Goal: Task Accomplishment & Management: Complete application form

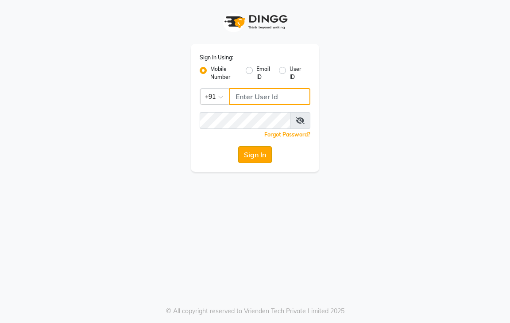
type input "9600622338"
click at [246, 155] on button "Sign In" at bounding box center [255, 154] width 34 height 17
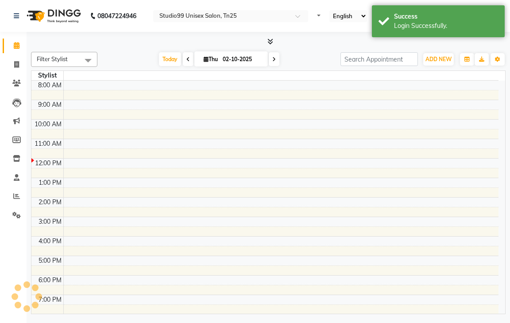
select select "en"
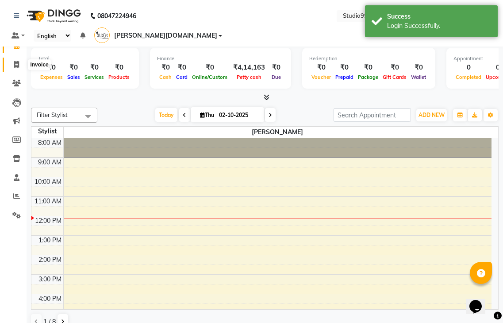
click at [19, 66] on icon at bounding box center [16, 64] width 5 height 7
select select "service"
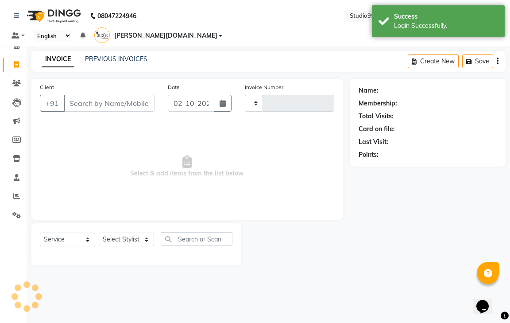
type input "1237"
select select "8331"
click at [101, 55] on link "PREVIOUS INVOICES" at bounding box center [116, 59] width 62 height 8
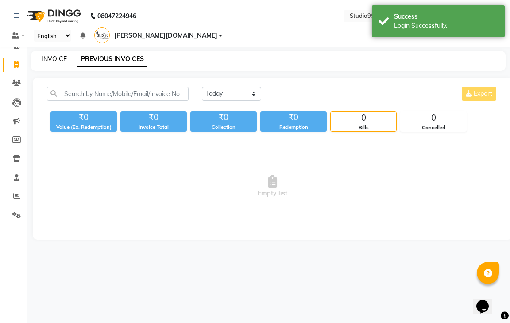
click at [62, 55] on link "INVOICE" at bounding box center [54, 59] width 25 height 8
select select "service"
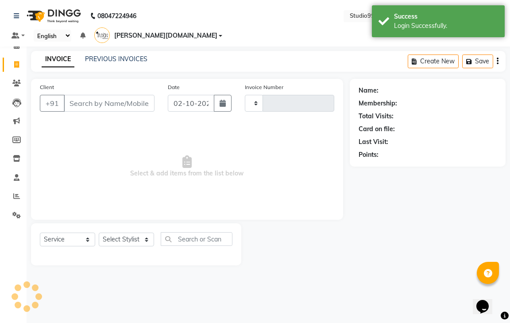
type input "1237"
select select "8331"
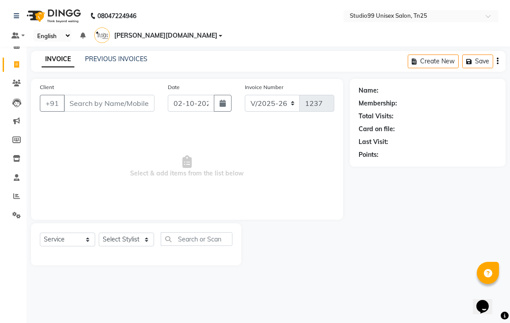
click at [126, 95] on input "Client" at bounding box center [109, 103] width 91 height 17
type input "9342229769"
click at [127, 99] on span "Add Client" at bounding box center [131, 103] width 35 height 9
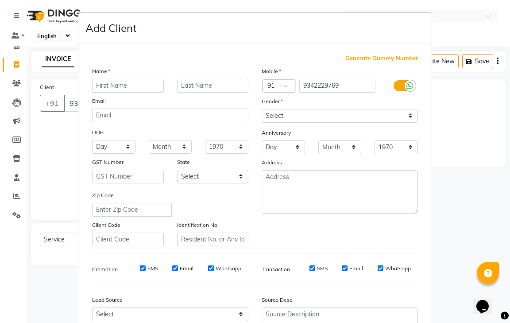
click at [103, 85] on input "text" at bounding box center [128, 86] width 72 height 14
type input "n"
type input "[PERSON_NAME]"
click at [272, 118] on select "Select [DEMOGRAPHIC_DATA] [DEMOGRAPHIC_DATA] Other Prefer Not To Say" at bounding box center [339, 116] width 156 height 14
select select "[DEMOGRAPHIC_DATA]"
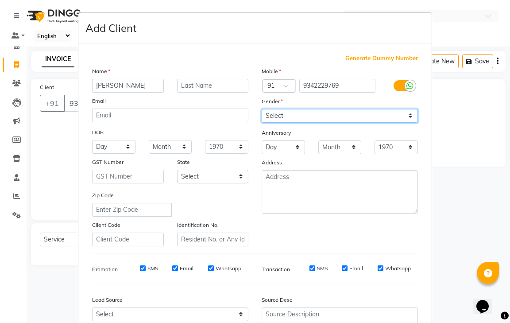
click at [261, 109] on select "Select [DEMOGRAPHIC_DATA] [DEMOGRAPHIC_DATA] Other Prefer Not To Say" at bounding box center [339, 116] width 156 height 14
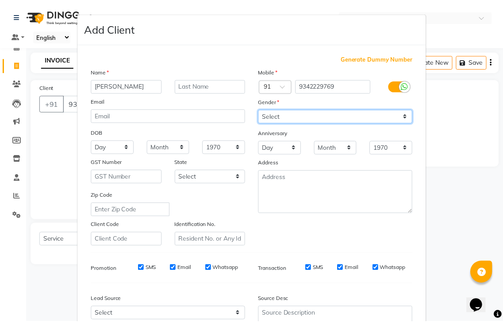
scroll to position [86, 0]
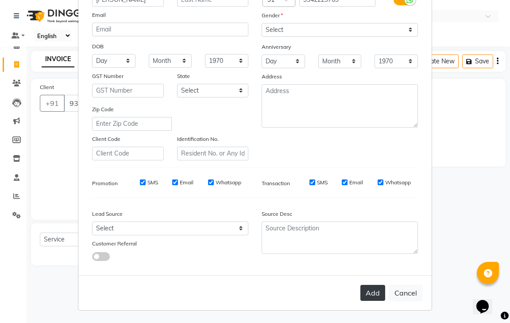
click at [371, 291] on button "Add" at bounding box center [372, 292] width 25 height 16
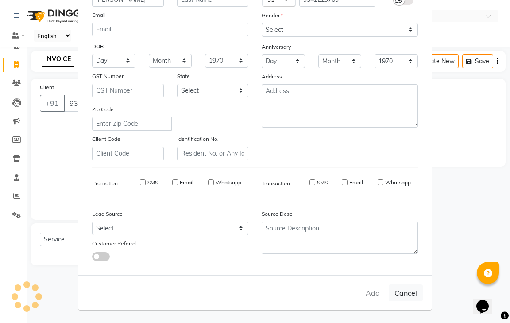
select select
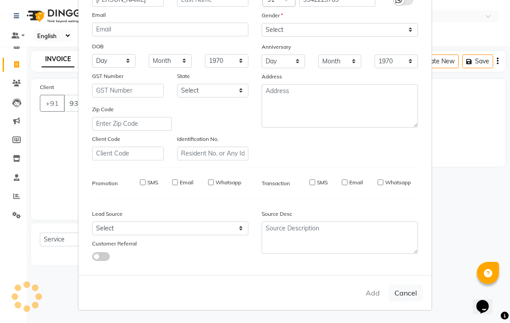
select select
checkbox input "false"
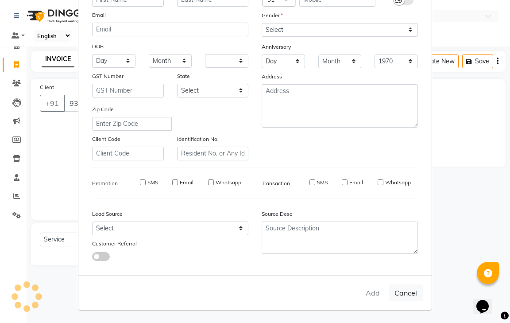
checkbox input "false"
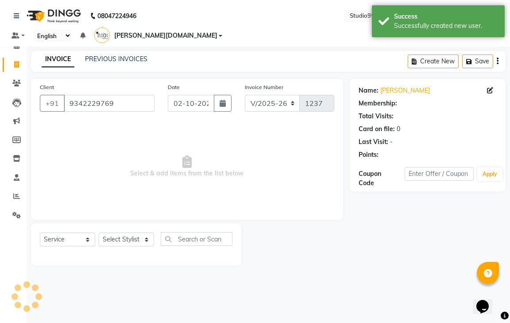
select select "1: Object"
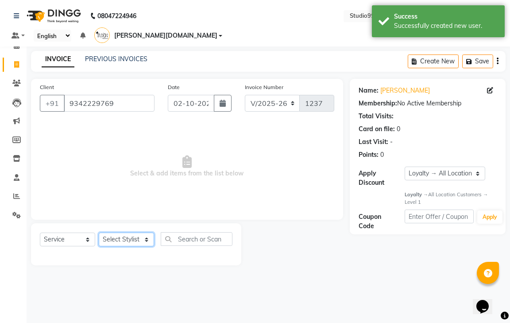
click at [115, 232] on select "Select Stylist gendral [PERSON_NAME] jaya priya kothai TK [DATE] sanjay santhos…" at bounding box center [126, 239] width 55 height 14
select select "80755"
click at [99, 232] on select "Select Stylist gendral [PERSON_NAME] jaya priya kothai TK [DATE] sanjay santhos…" at bounding box center [126, 239] width 55 height 14
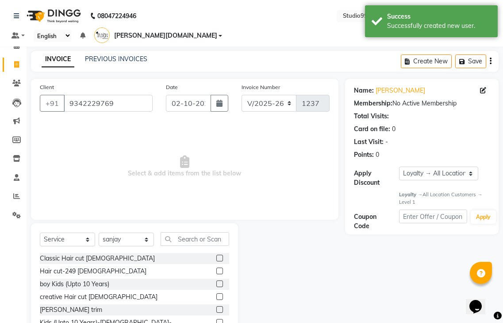
click at [216, 267] on label at bounding box center [219, 270] width 7 height 7
click at [216, 268] on input "checkbox" at bounding box center [219, 271] width 6 height 6
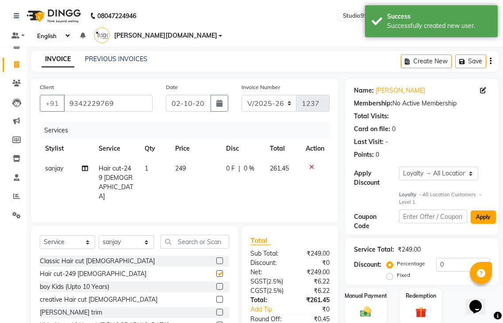
checkbox input "false"
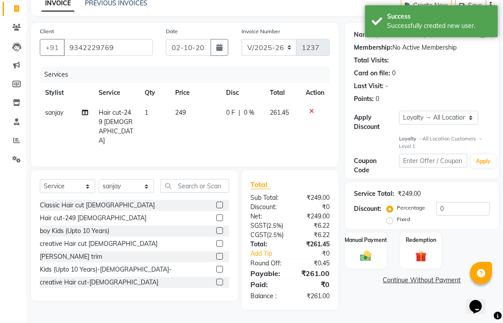
scroll to position [59, 0]
click at [373, 249] on img at bounding box center [366, 255] width 19 height 13
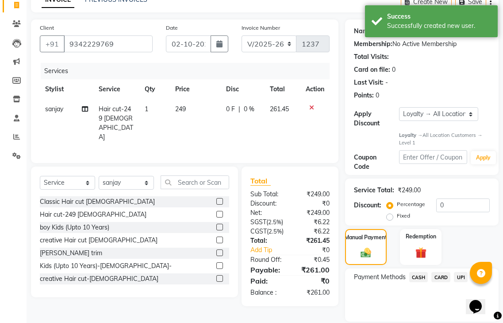
click at [460, 272] on span "UPI" at bounding box center [461, 277] width 14 height 10
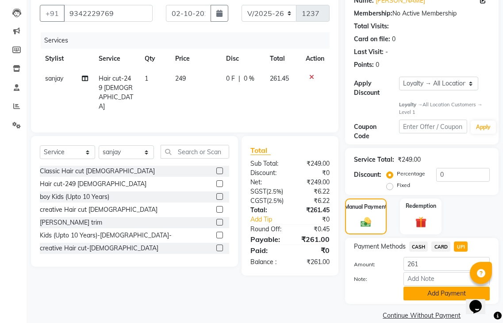
click at [455, 286] on button "Add Payment" at bounding box center [446, 293] width 86 height 14
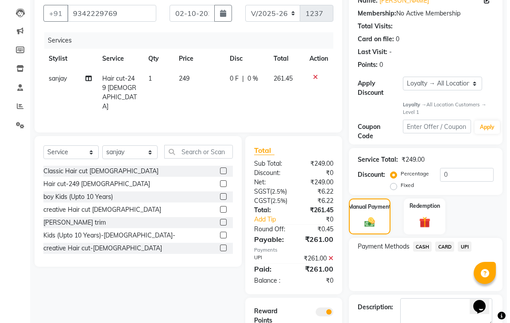
scroll to position [149, 0]
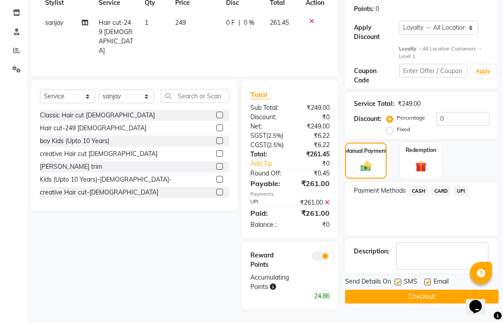
click at [316, 258] on span at bounding box center [321, 255] width 18 height 9
click at [330, 257] on input "checkbox" at bounding box center [330, 257] width 0 height 0
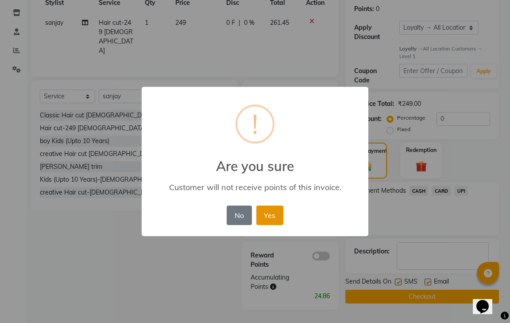
click at [278, 211] on button "Yes" at bounding box center [269, 214] width 27 height 19
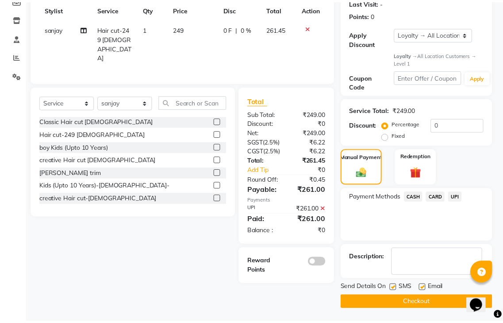
scroll to position [127, 0]
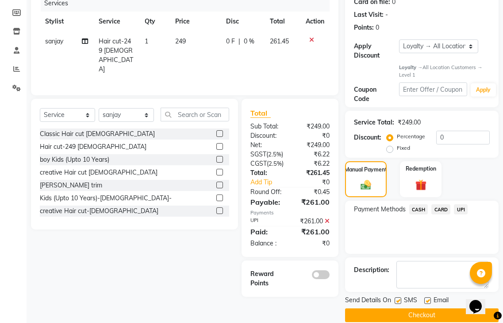
click at [360, 308] on button "Checkout" at bounding box center [422, 315] width 154 height 14
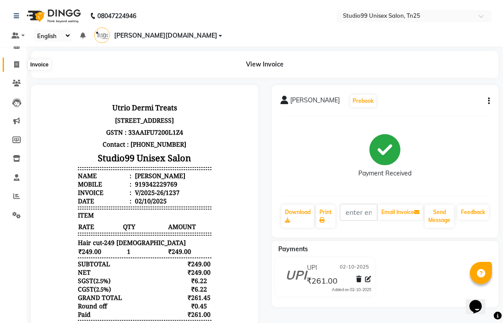
click at [19, 65] on icon at bounding box center [16, 64] width 5 height 7
select select "service"
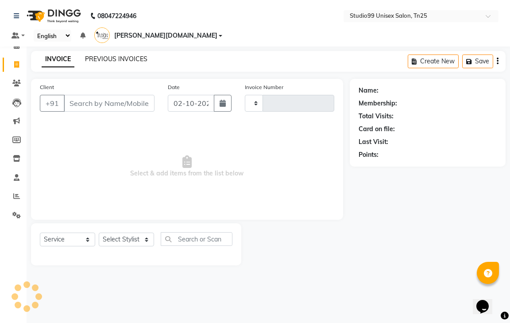
type input "1238"
select select "8331"
click at [146, 54] on div "INVOICE PREVIOUS INVOICES" at bounding box center [94, 59] width 127 height 10
click at [142, 55] on link "PREVIOUS INVOICES" at bounding box center [116, 59] width 62 height 8
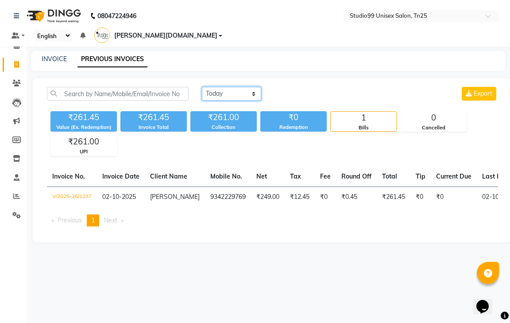
click at [212, 87] on select "[DATE] [DATE] Custom Range" at bounding box center [231, 94] width 59 height 14
select select "[DATE]"
click at [202, 87] on select "[DATE] [DATE] Custom Range" at bounding box center [231, 94] width 59 height 14
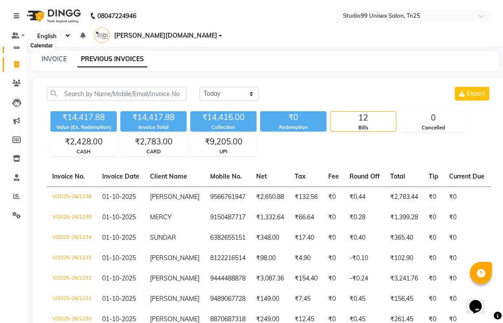
click at [20, 45] on span at bounding box center [16, 46] width 15 height 10
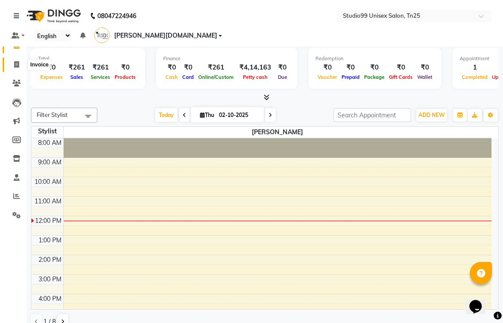
click at [15, 65] on icon at bounding box center [16, 64] width 5 height 7
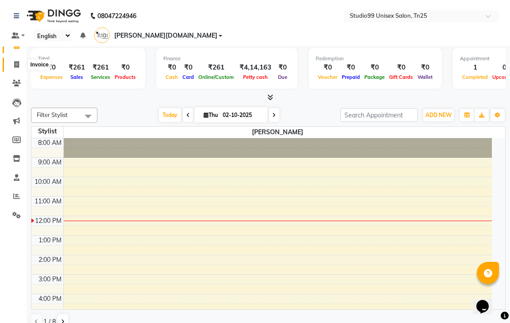
select select "service"
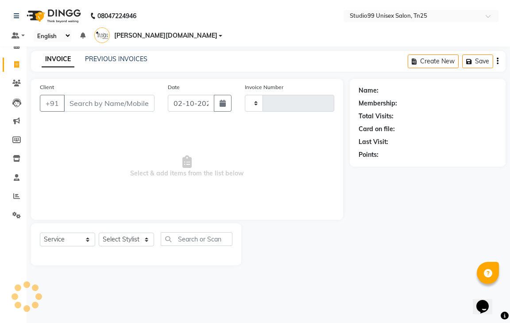
type input "1238"
select select "8331"
click at [18, 193] on icon at bounding box center [16, 195] width 7 height 7
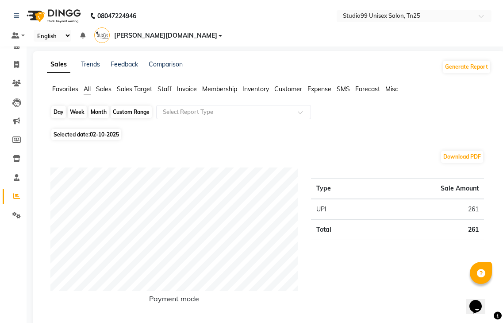
click at [61, 106] on div "Day" at bounding box center [58, 112] width 15 height 12
select select "10"
select select "2025"
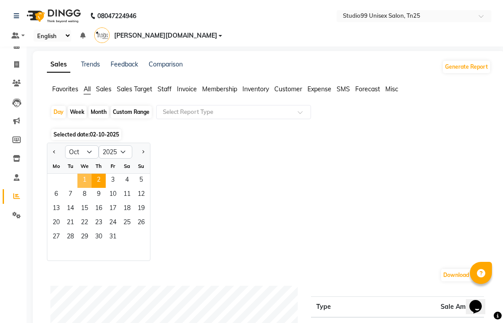
click at [86, 173] on span "1" at bounding box center [84, 180] width 14 height 14
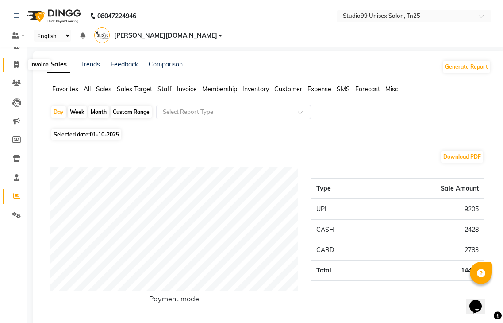
click at [18, 62] on icon at bounding box center [16, 64] width 5 height 7
select select "service"
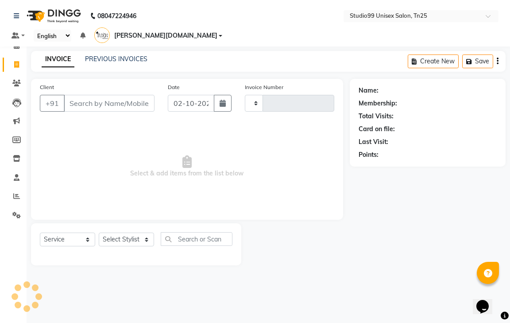
type input "1238"
select select "8331"
click at [18, 194] on icon at bounding box center [16, 195] width 7 height 7
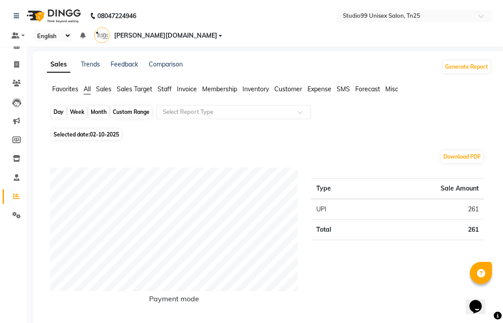
click at [56, 106] on div "Day" at bounding box center [58, 112] width 15 height 12
select select "10"
select select "2025"
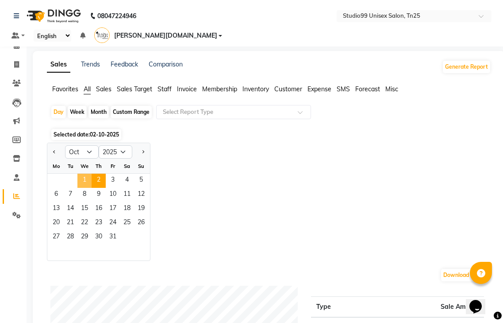
click at [82, 173] on span "1" at bounding box center [84, 180] width 14 height 14
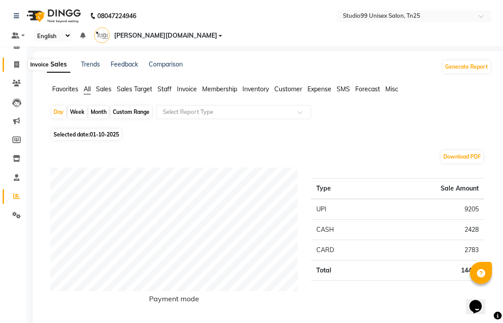
click at [14, 65] on icon at bounding box center [16, 64] width 5 height 7
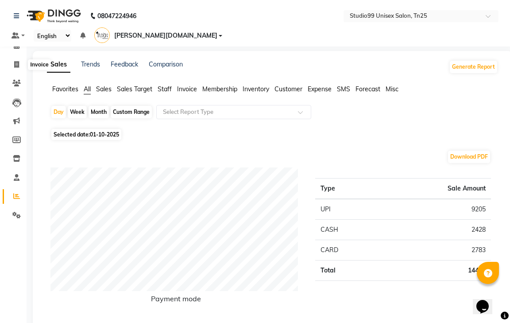
select select "8331"
select select "service"
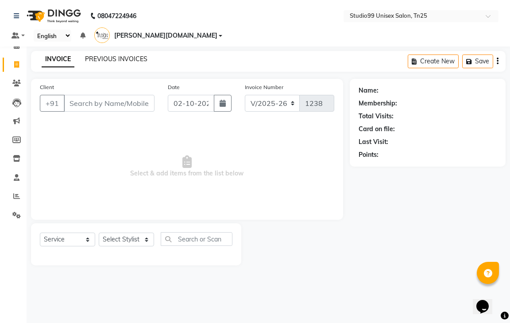
click at [109, 55] on link "PREVIOUS INVOICES" at bounding box center [116, 59] width 62 height 8
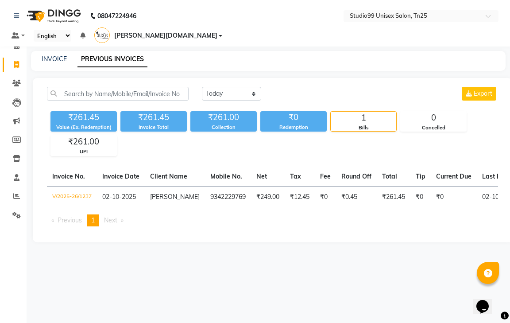
click at [49, 54] on div "INVOICE" at bounding box center [54, 58] width 25 height 9
click at [59, 55] on link "INVOICE" at bounding box center [54, 59] width 25 height 8
select select "8331"
select select "service"
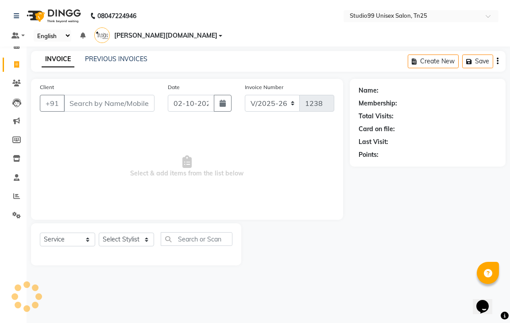
click at [90, 97] on input "Client" at bounding box center [109, 103] width 91 height 17
type input "9751555915"
click at [145, 99] on span "Add Client" at bounding box center [131, 103] width 35 height 9
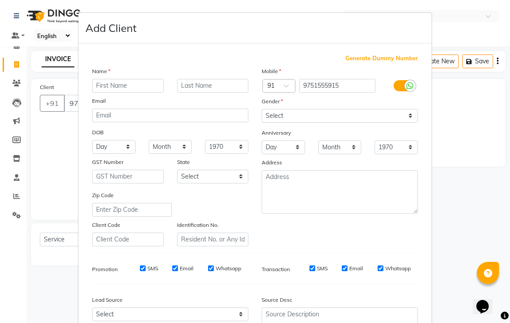
click at [96, 84] on input "text" at bounding box center [128, 86] width 72 height 14
type input "[PERSON_NAME]"
click at [365, 113] on select "Select [DEMOGRAPHIC_DATA] [DEMOGRAPHIC_DATA] Other Prefer Not To Say" at bounding box center [339, 116] width 156 height 14
select select "[DEMOGRAPHIC_DATA]"
click at [261, 109] on select "Select [DEMOGRAPHIC_DATA] [DEMOGRAPHIC_DATA] Other Prefer Not To Say" at bounding box center [339, 116] width 156 height 14
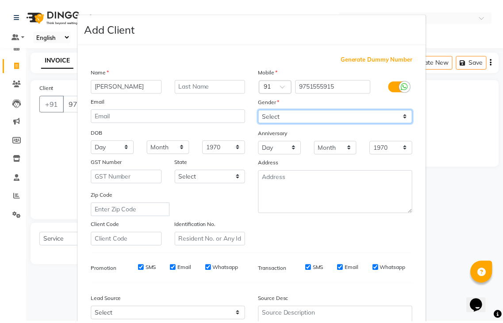
scroll to position [86, 0]
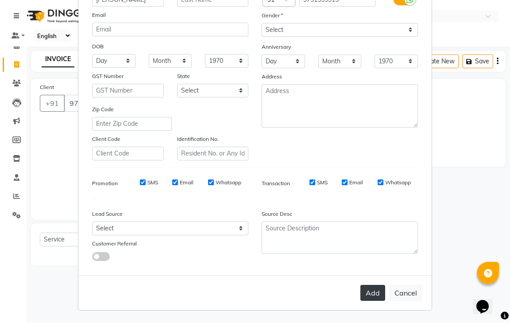
click at [370, 288] on button "Add" at bounding box center [372, 292] width 25 height 16
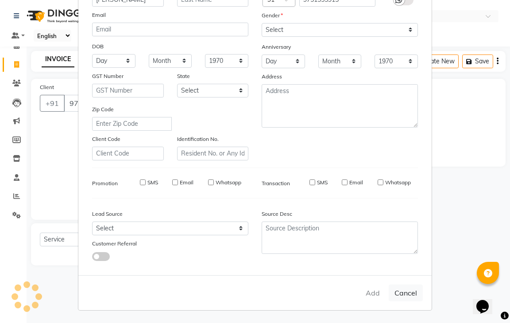
select select
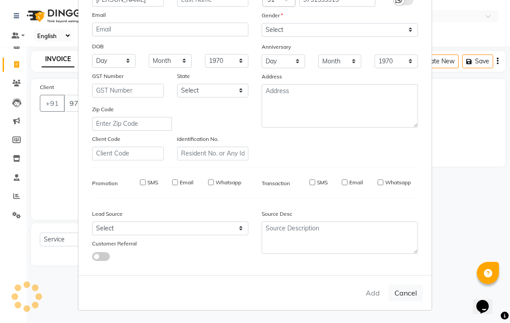
select select
checkbox input "false"
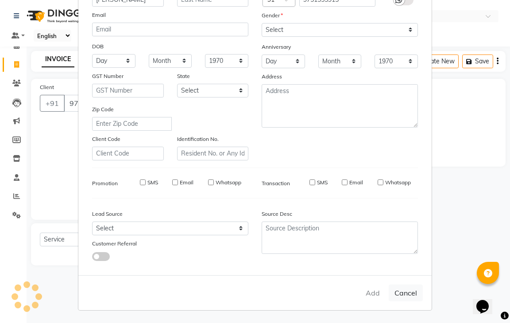
checkbox input "false"
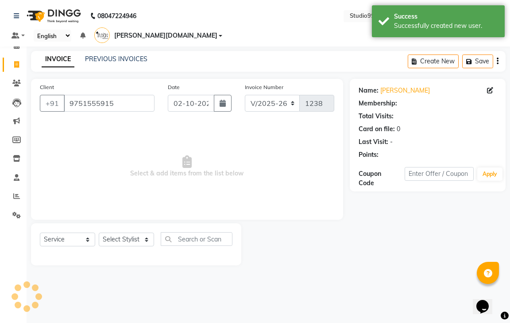
select select "1: Object"
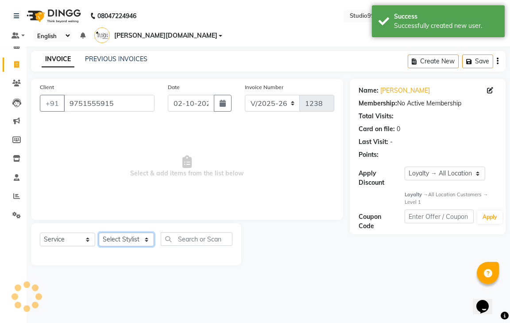
click at [117, 232] on select "Select Stylist gendral [PERSON_NAME] jaya priya kothai TK [DATE] sanjay santhos…" at bounding box center [126, 239] width 55 height 14
select select "80757"
click at [99, 232] on select "Select Stylist gendral [PERSON_NAME] jaya priya kothai TK [DATE] sanjay santhos…" at bounding box center [126, 239] width 55 height 14
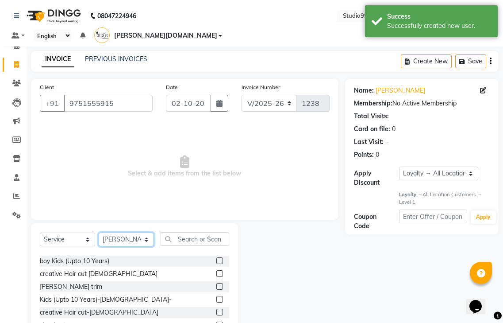
scroll to position [44, 0]
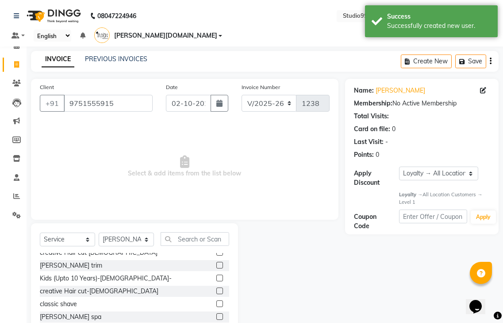
click at [216, 287] on label at bounding box center [219, 290] width 7 height 7
click at [216, 288] on input "checkbox" at bounding box center [219, 291] width 6 height 6
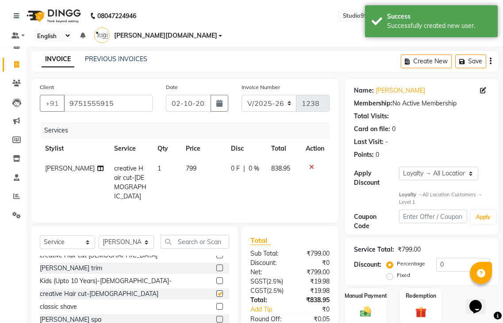
checkbox input "false"
click at [137, 235] on select "Select Stylist gendral [PERSON_NAME] jaya priya kothai TK [DATE] sanjay santhos…" at bounding box center [126, 242] width 55 height 14
select select "80759"
click at [99, 235] on select "Select Stylist gendral [PERSON_NAME] jaya priya kothai TK [DATE] sanjay santhos…" at bounding box center [126, 242] width 55 height 14
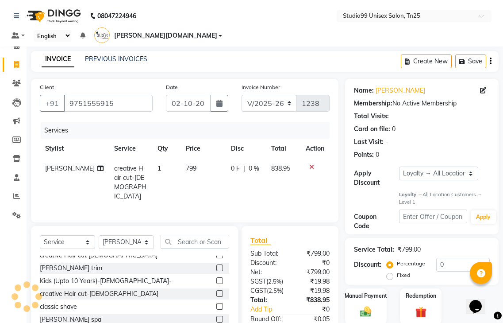
click at [216, 290] on label at bounding box center [219, 293] width 7 height 7
click at [216, 291] on input "checkbox" at bounding box center [219, 294] width 6 height 6
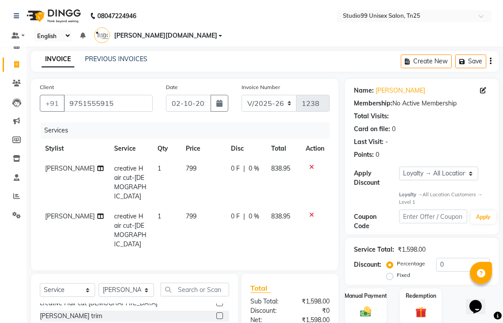
checkbox input "false"
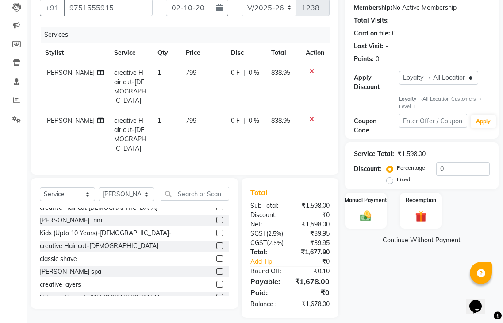
scroll to position [98, 0]
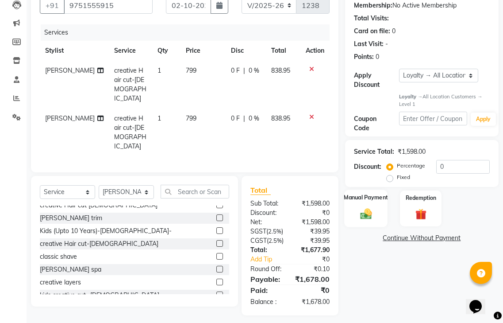
click at [360, 207] on img at bounding box center [366, 213] width 19 height 13
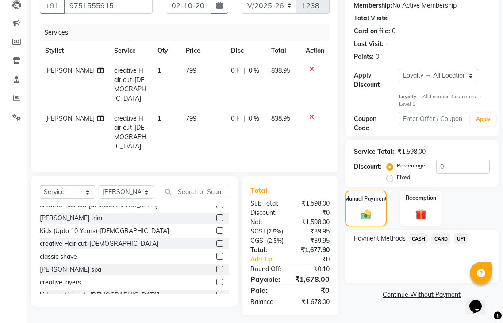
click at [463, 233] on span "UPI" at bounding box center [461, 238] width 14 height 10
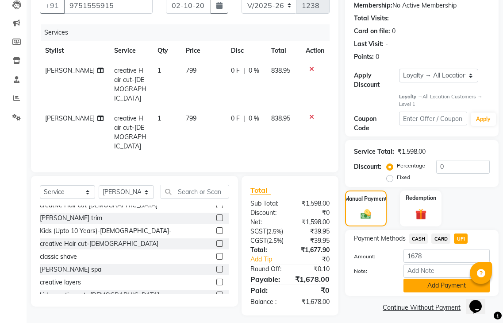
click at [446, 278] on button "Add Payment" at bounding box center [446, 285] width 86 height 14
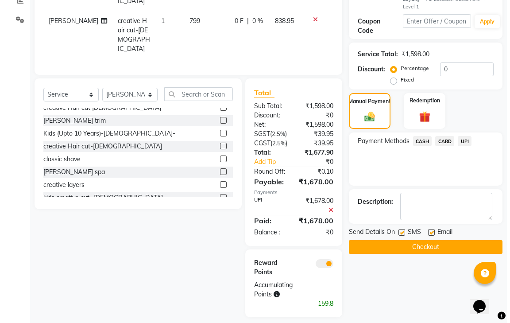
scroll to position [197, 0]
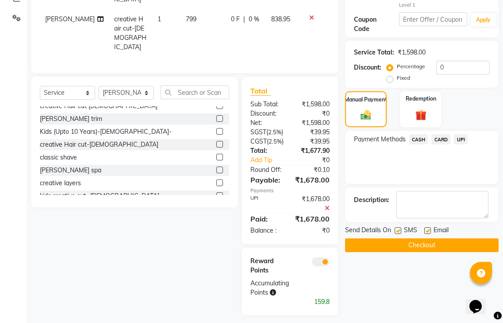
click at [322, 257] on span at bounding box center [321, 261] width 18 height 9
click at [330, 263] on input "checkbox" at bounding box center [330, 263] width 0 height 0
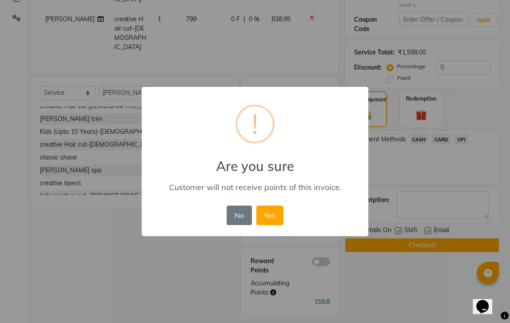
drag, startPoint x: 267, startPoint y: 216, endPoint x: 402, endPoint y: 260, distance: 141.6
click at [268, 216] on button "Yes" at bounding box center [269, 214] width 27 height 19
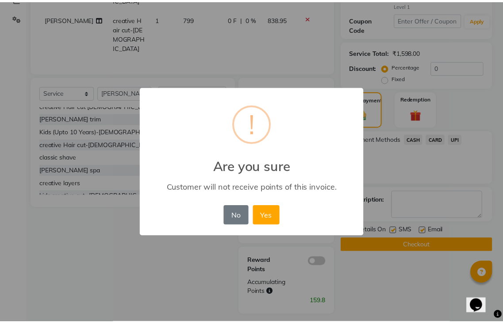
scroll to position [165, 0]
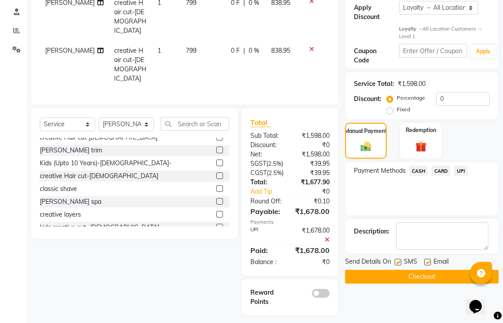
click at [413, 269] on button "Checkout" at bounding box center [422, 276] width 154 height 14
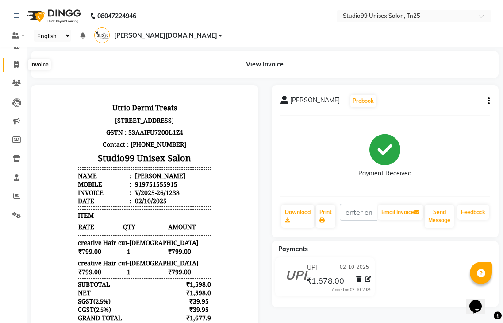
click at [16, 64] on icon at bounding box center [16, 64] width 5 height 7
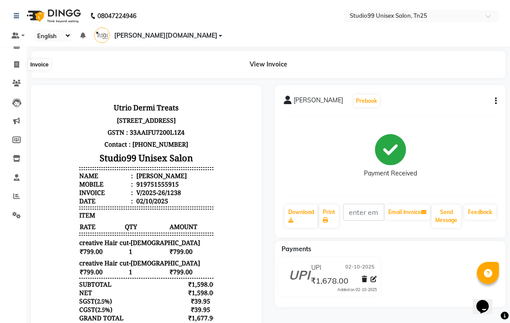
select select "service"
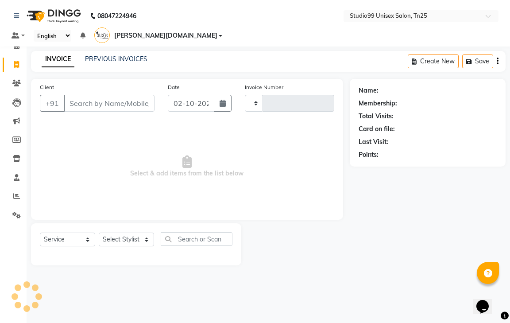
type input "1239"
select select "8331"
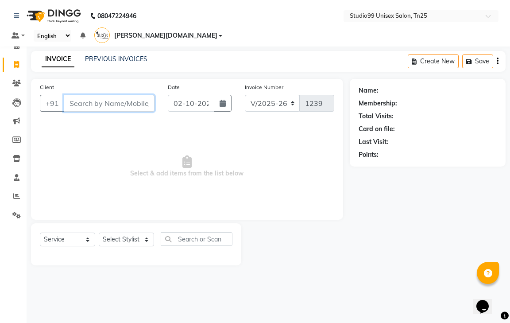
type input "+"
